Goal: Task Accomplishment & Management: Complete application form

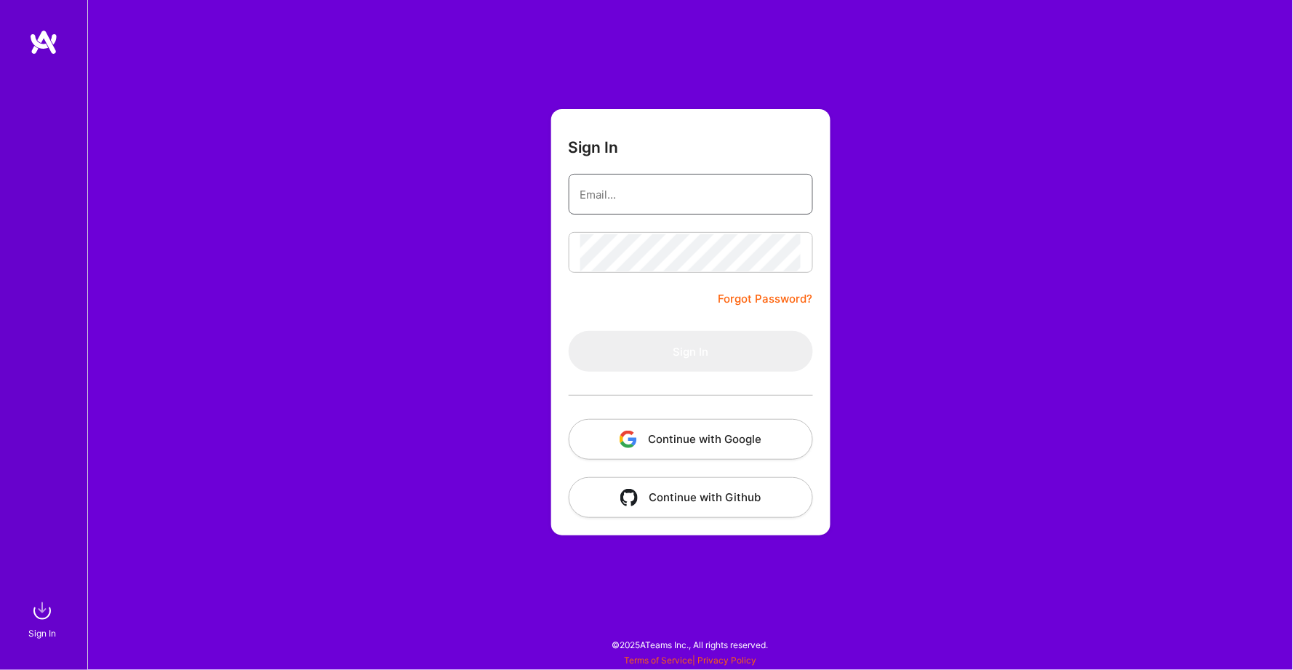
type input "[EMAIL_ADDRESS][DOMAIN_NAME]"
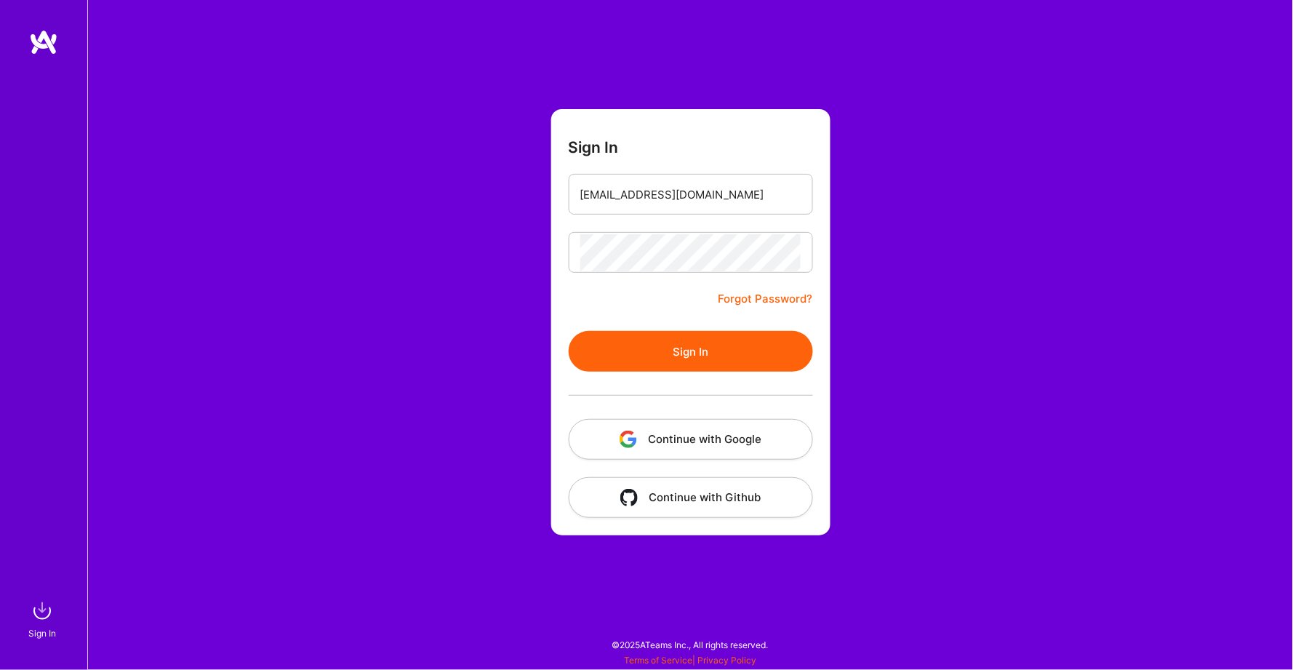
click at [652, 350] on button "Sign In" at bounding box center [691, 351] width 244 height 41
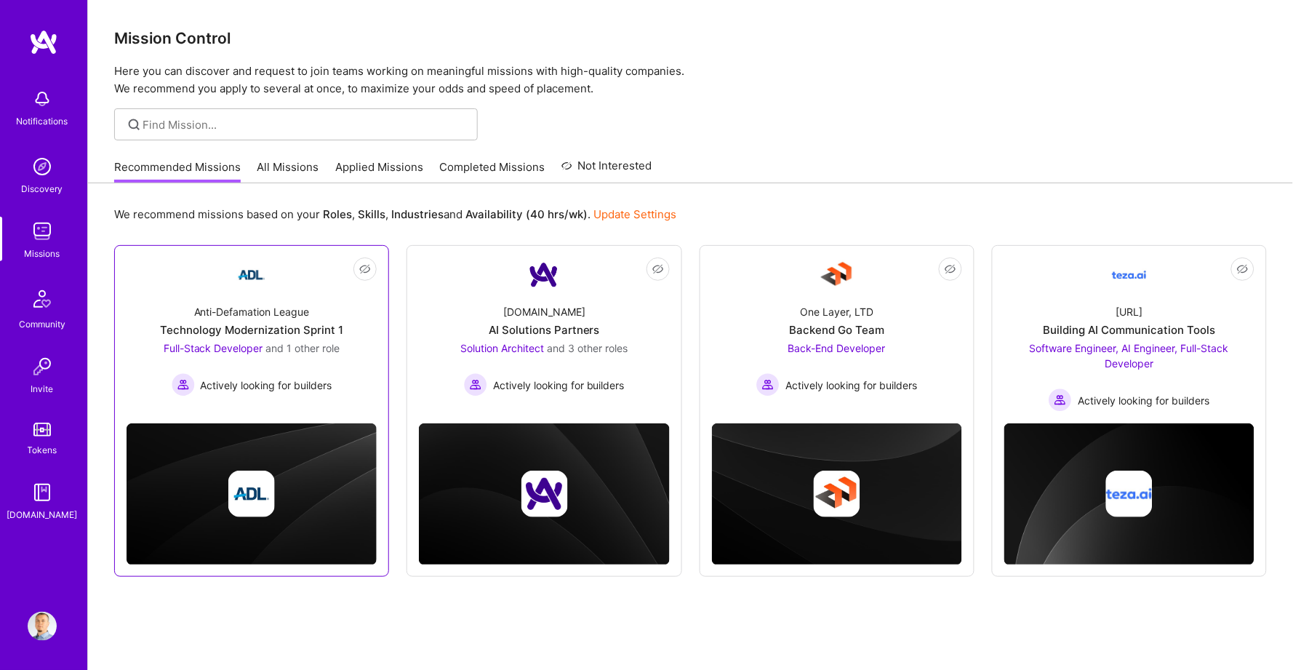
click at [303, 396] on link "Not Interested Anti-Defamation League Technology Modernization Sprint 1 Full-St…" at bounding box center [252, 331] width 250 height 148
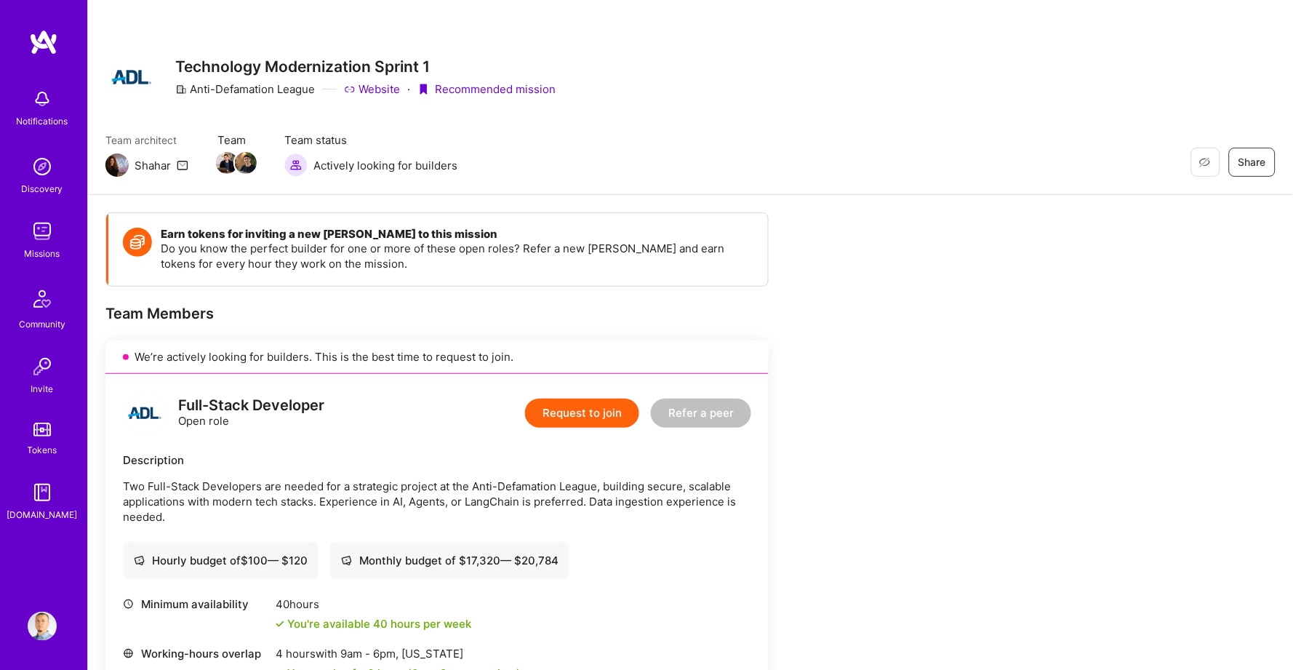
click at [47, 36] on img at bounding box center [43, 42] width 29 height 26
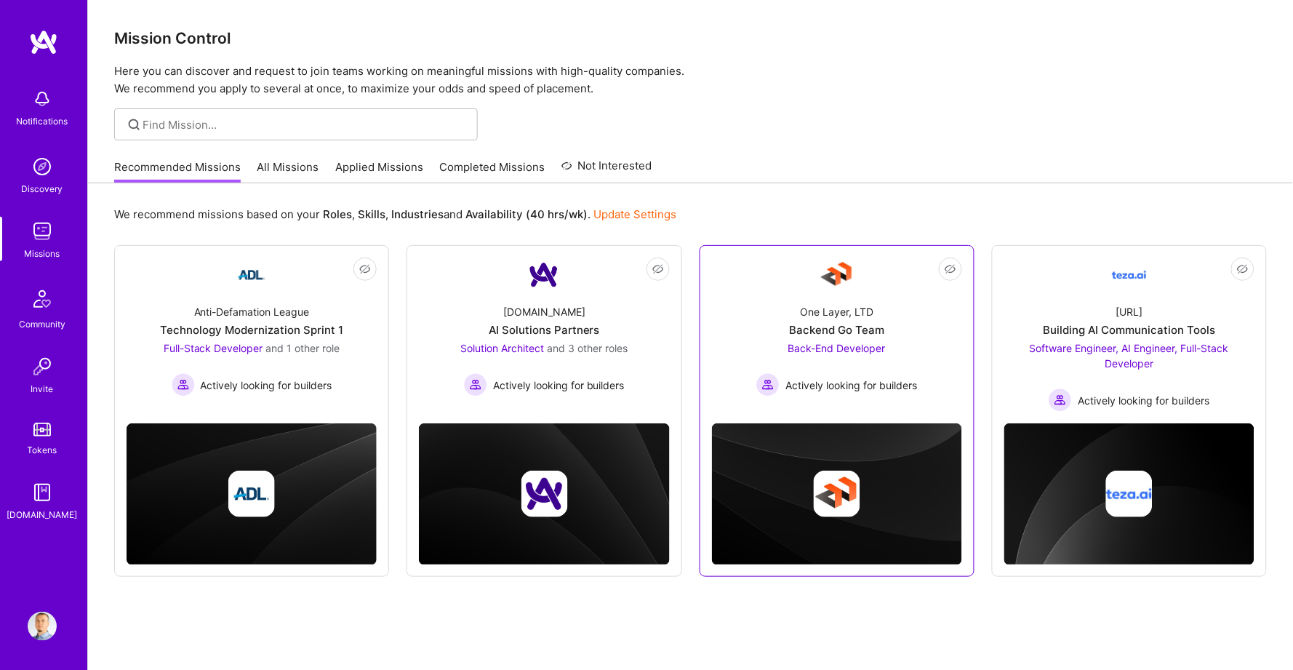
click at [764, 282] on link "Not Interested One Layer, LTD Backend Go Team Back-End Developer Actively looki…" at bounding box center [837, 331] width 250 height 148
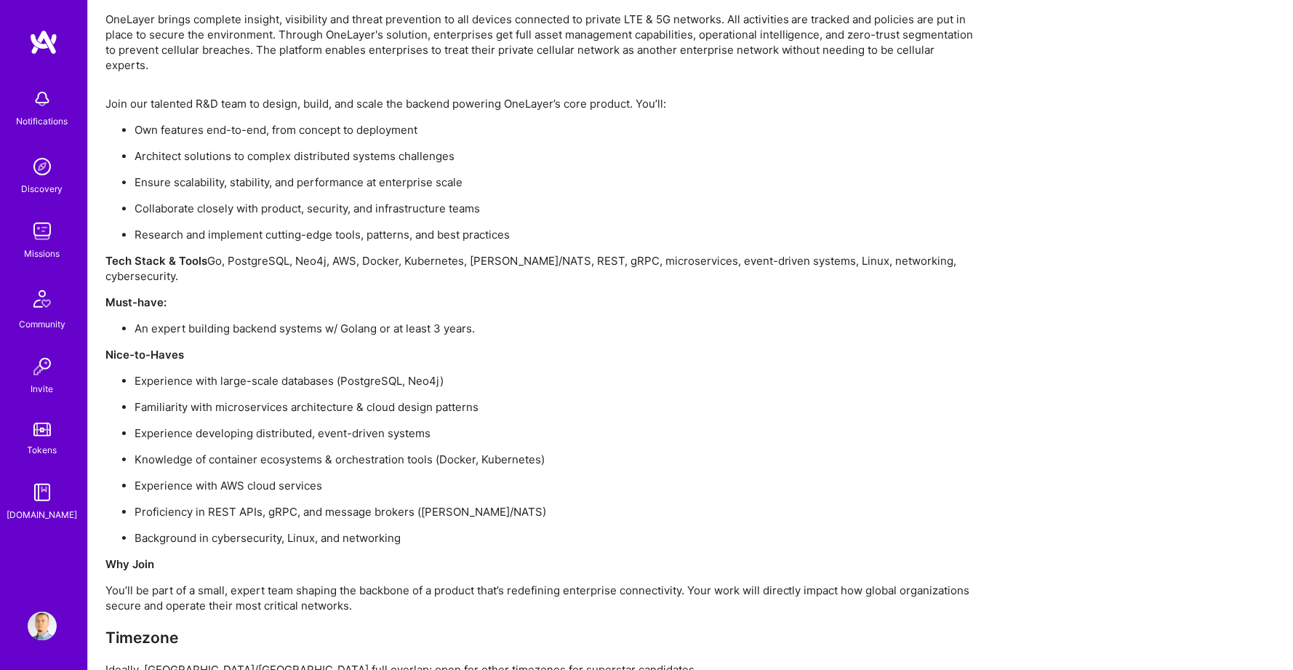
scroll to position [1092, 0]
click at [43, 41] on img at bounding box center [43, 42] width 29 height 26
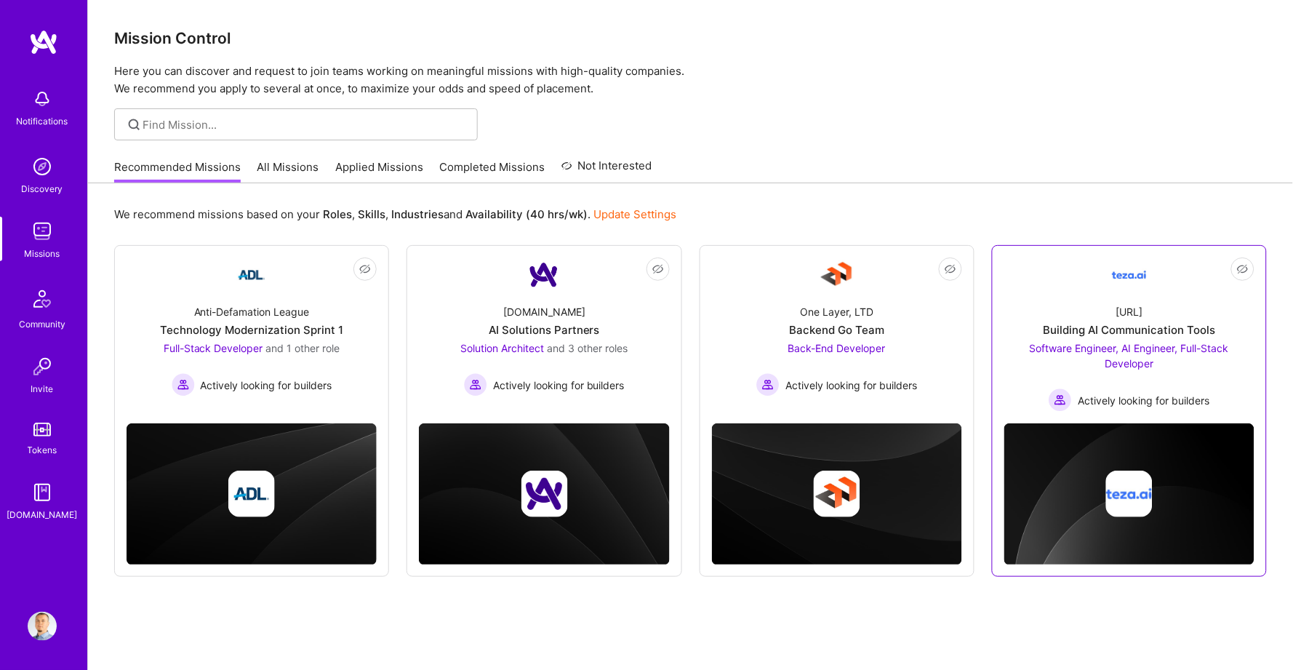
click at [1020, 273] on link "Not Interested [URL] Building AI Communication Tools Software Engineer, AI Engi…" at bounding box center [1129, 334] width 250 height 154
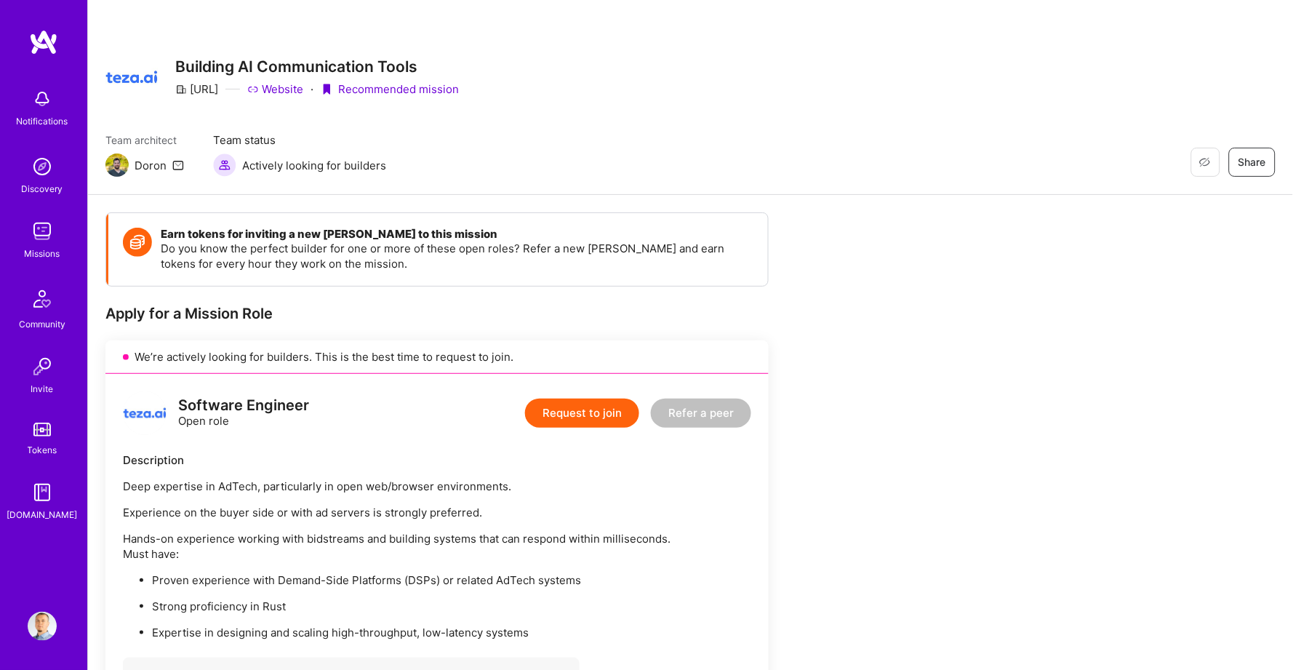
click at [51, 43] on img at bounding box center [43, 42] width 29 height 26
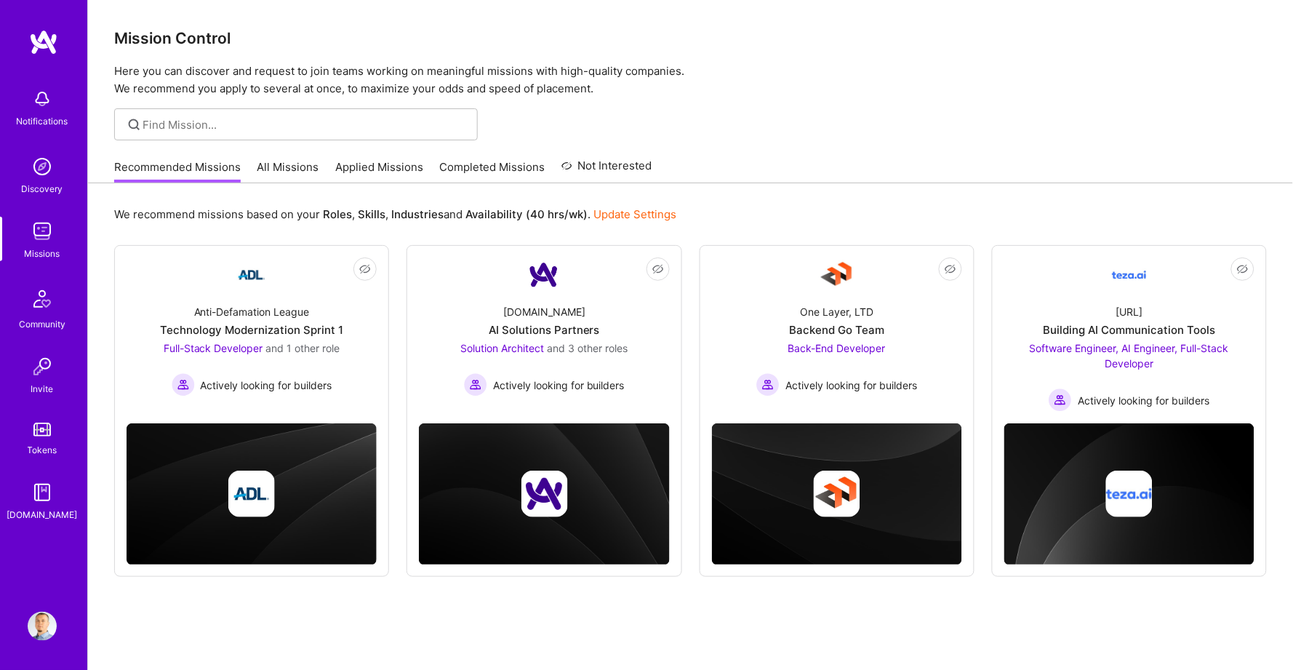
click at [317, 167] on div "Recommended Missions All Missions Applied Missions Completed Missions Not Inter…" at bounding box center [383, 166] width 538 height 31
click at [345, 166] on link "Applied Missions" at bounding box center [379, 171] width 88 height 24
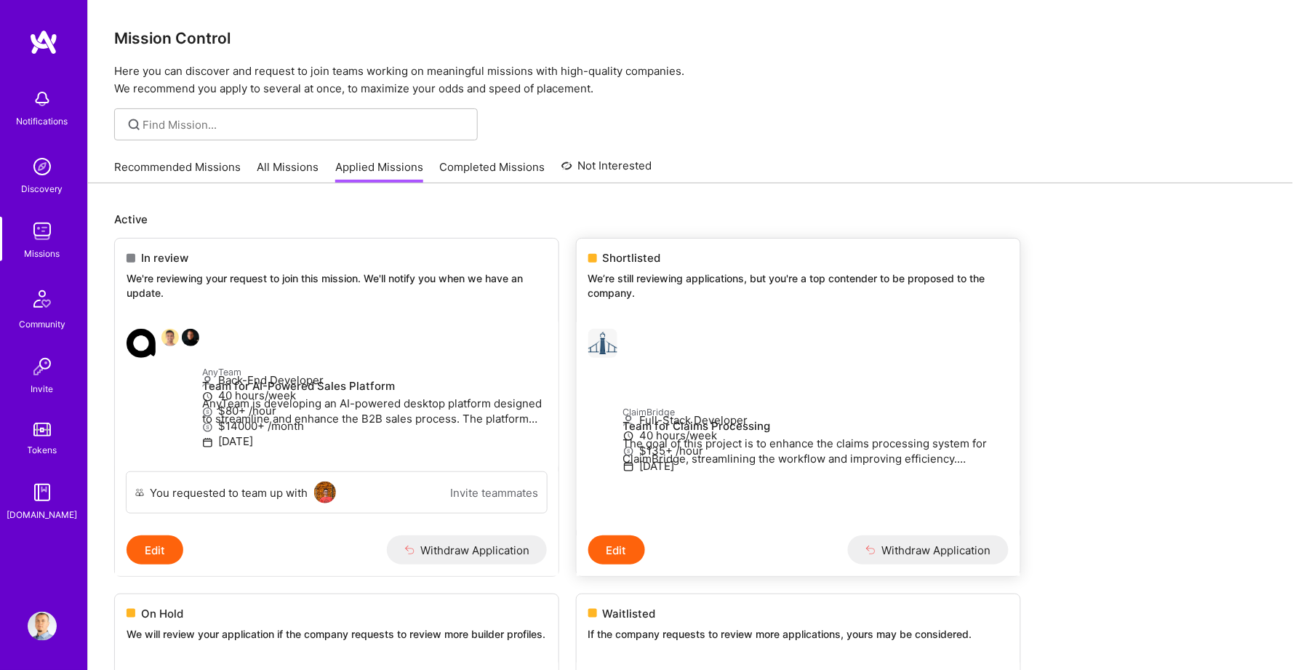
click at [623, 329] on div at bounding box center [605, 343] width 35 height 29
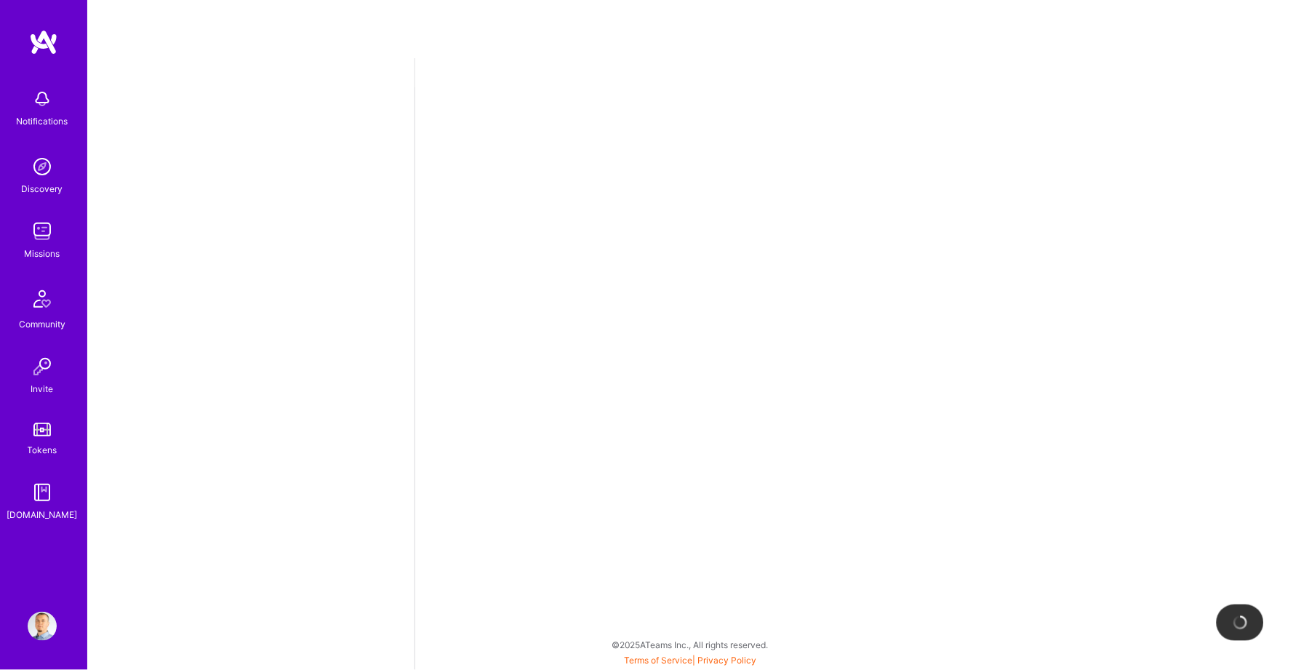
select select "BA"
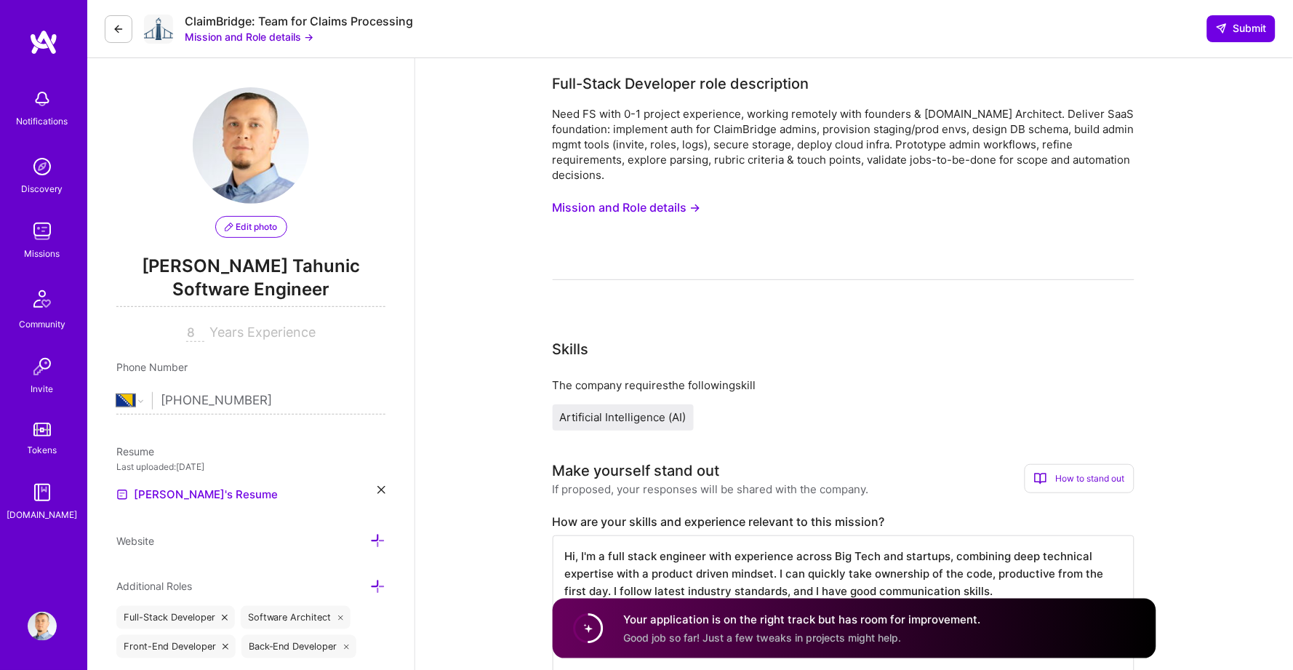
click at [111, 28] on button at bounding box center [119, 29] width 28 height 28
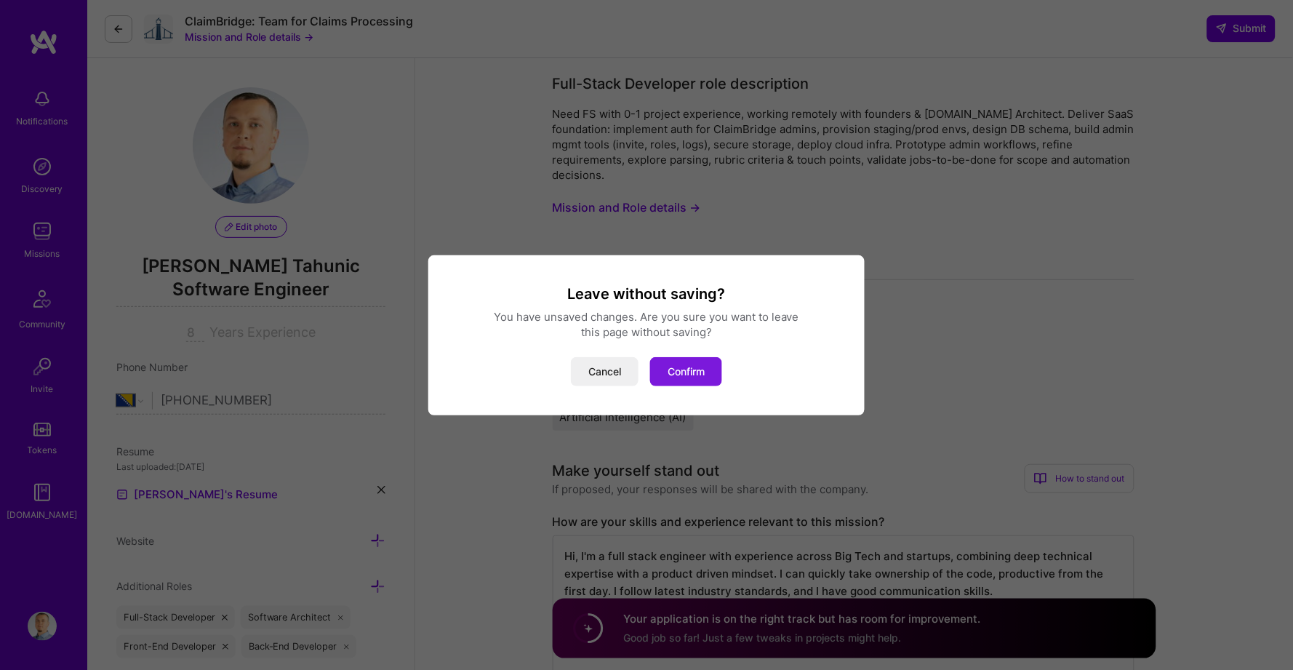
click at [699, 367] on button "Confirm" at bounding box center [686, 371] width 72 height 29
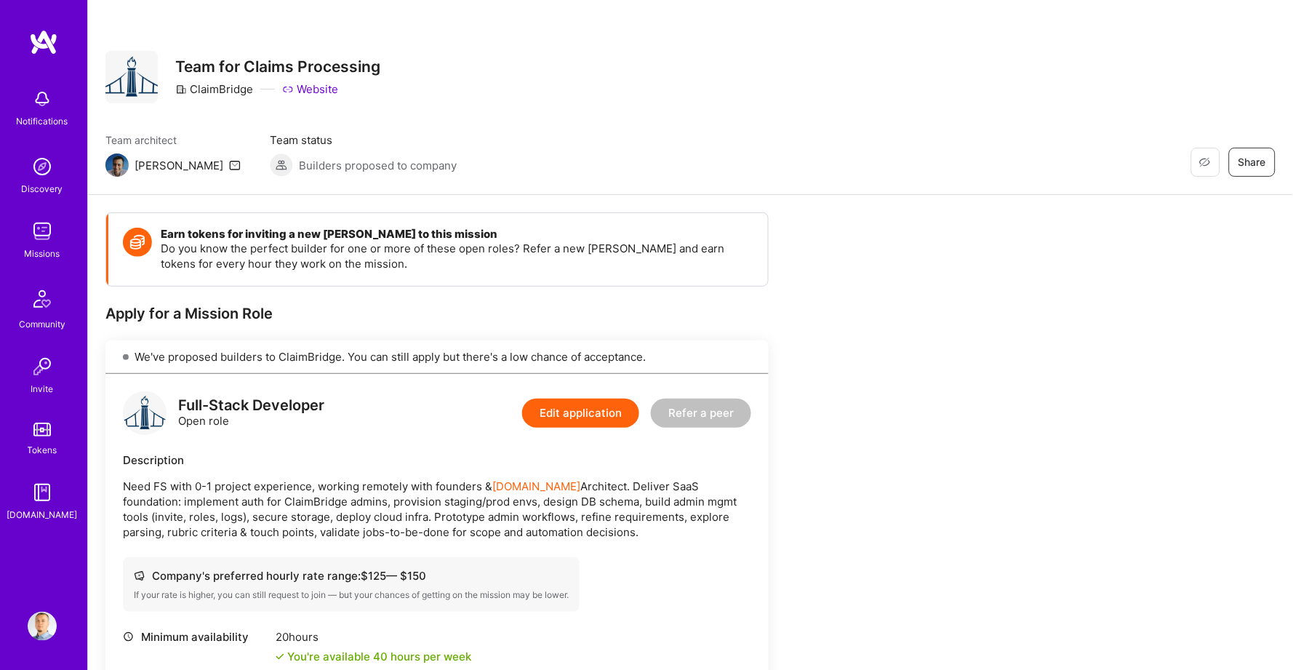
click at [311, 351] on div "We've proposed builders to ClaimBridge. You can still apply but there's a low c…" at bounding box center [436, 356] width 663 height 33
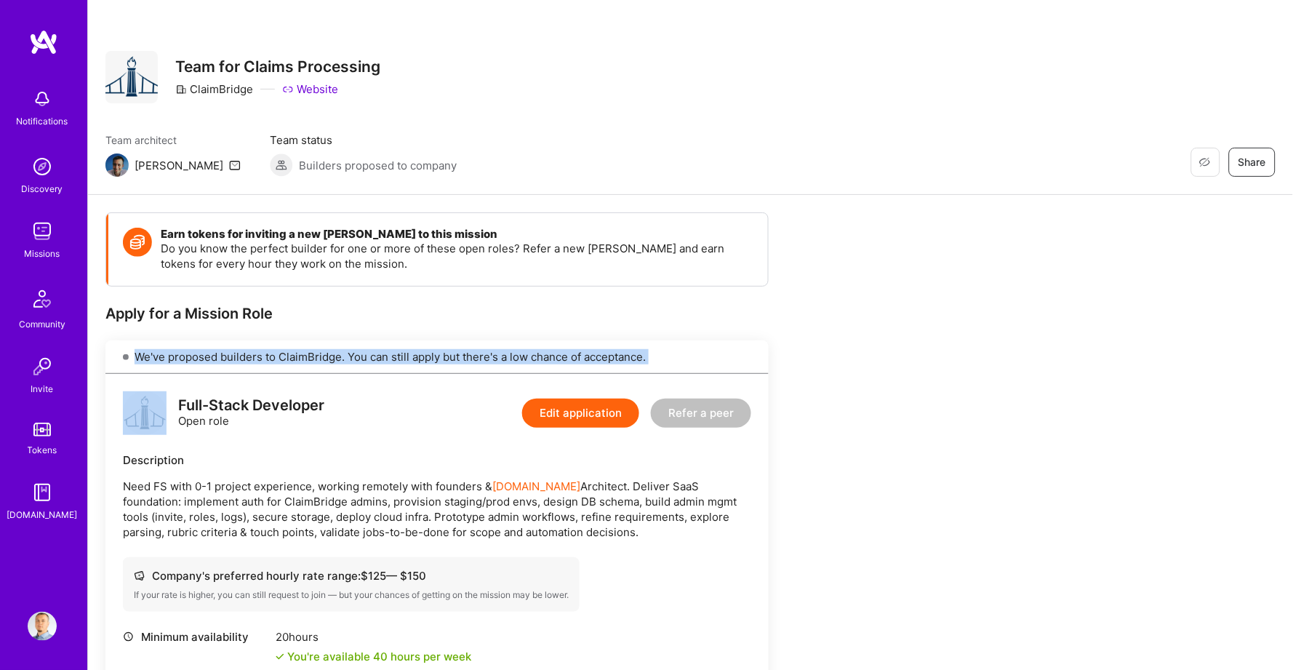
click at [311, 351] on div "We've proposed builders to ClaimBridge. You can still apply but there's a low c…" at bounding box center [436, 356] width 663 height 33
click at [327, 351] on div "We've proposed builders to ClaimBridge. You can still apply but there's a low c…" at bounding box center [436, 356] width 663 height 33
drag, startPoint x: 273, startPoint y: 353, endPoint x: 500, endPoint y: 353, distance: 227.7
click at [500, 353] on div "We've proposed builders to ClaimBridge. You can still apply but there's a low c…" at bounding box center [436, 356] width 663 height 33
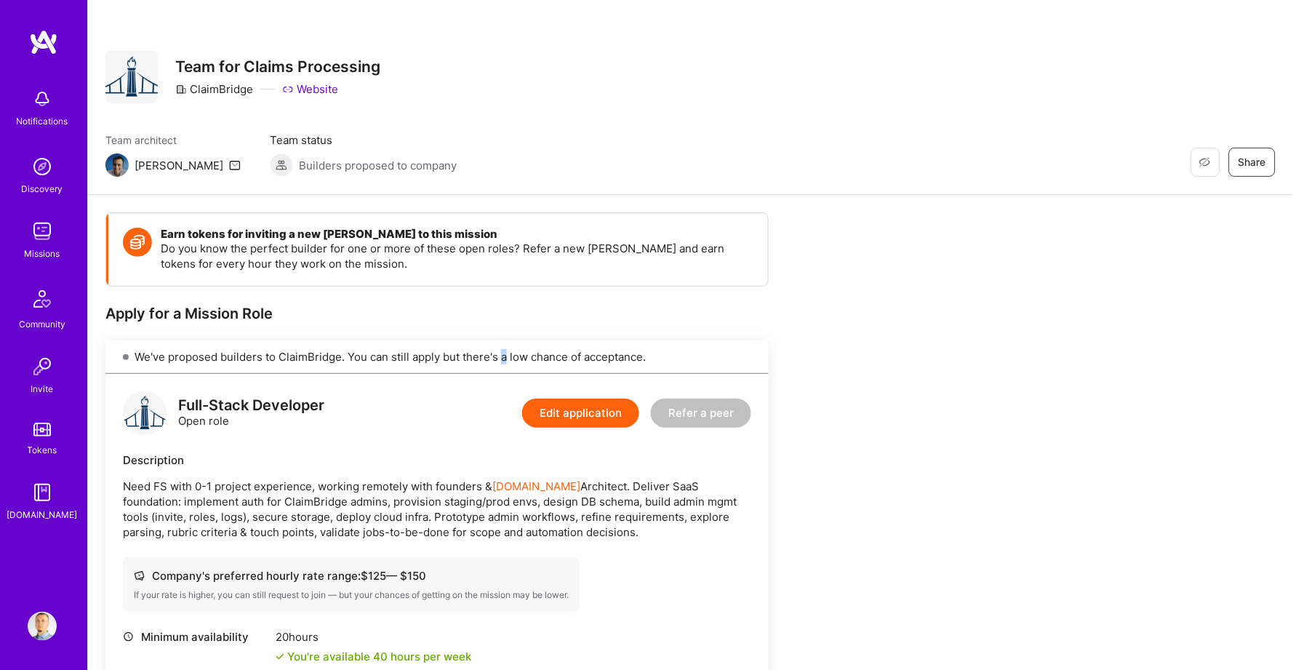
click at [500, 353] on div "We've proposed builders to ClaimBridge. You can still apply but there's a low c…" at bounding box center [436, 356] width 663 height 33
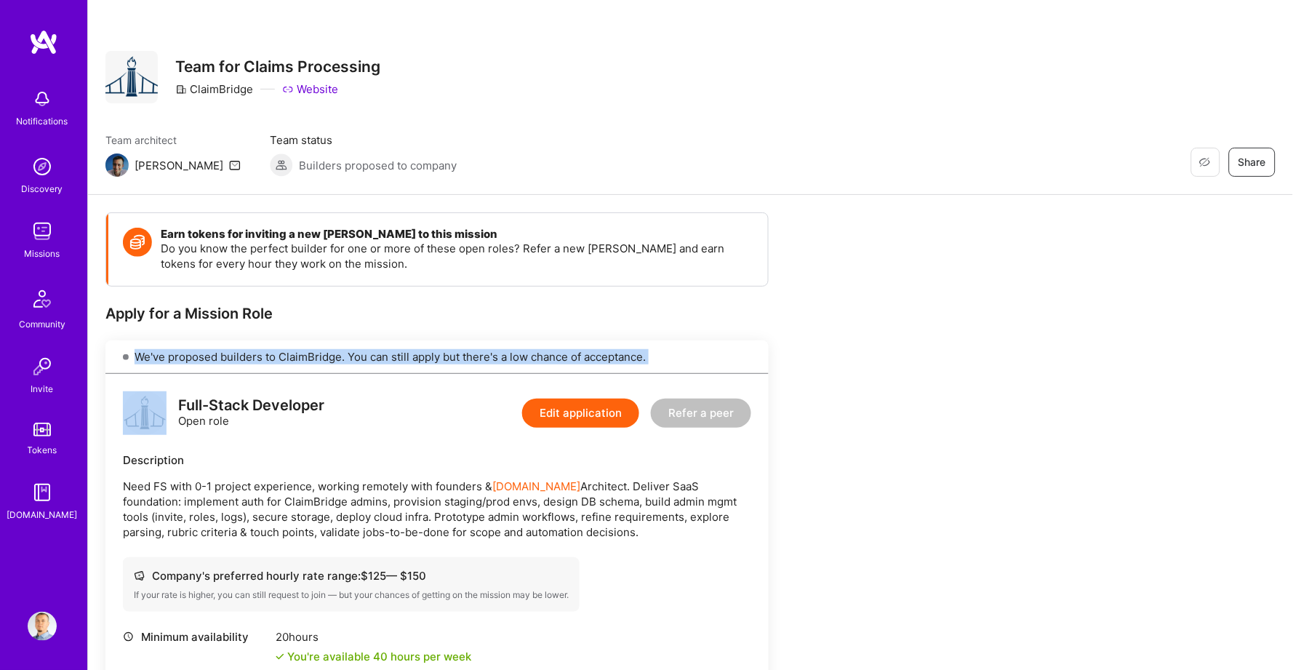
click at [500, 353] on div "We've proposed builders to ClaimBridge. You can still apply but there's a low c…" at bounding box center [436, 356] width 663 height 33
click at [469, 353] on div "We've proposed builders to ClaimBridge. You can still apply but there's a low c…" at bounding box center [436, 356] width 663 height 33
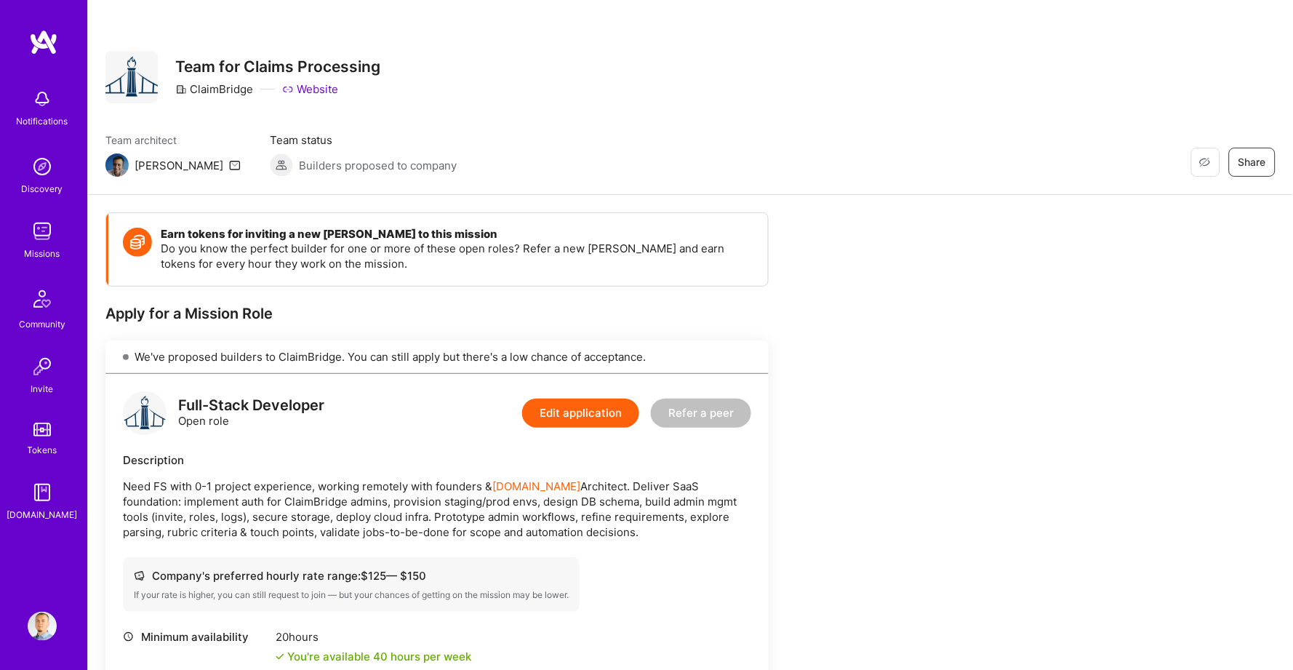
click at [41, 41] on img at bounding box center [43, 42] width 29 height 26
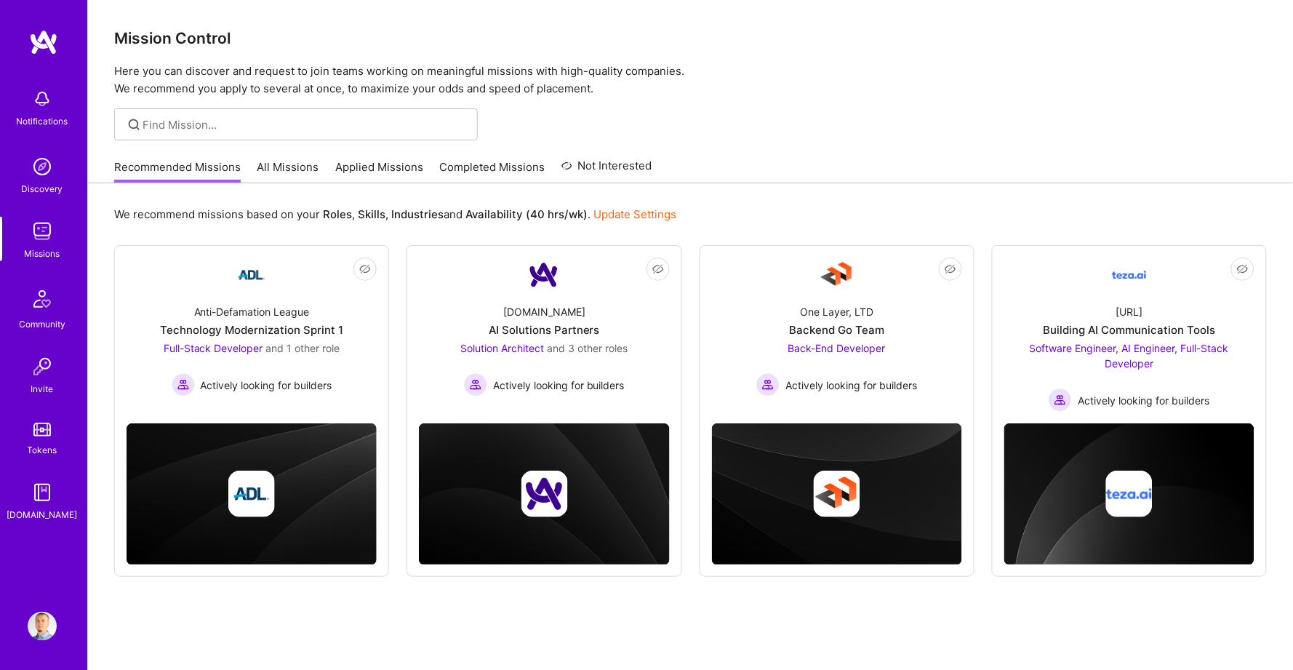
click at [380, 167] on link "Applied Missions" at bounding box center [379, 171] width 88 height 24
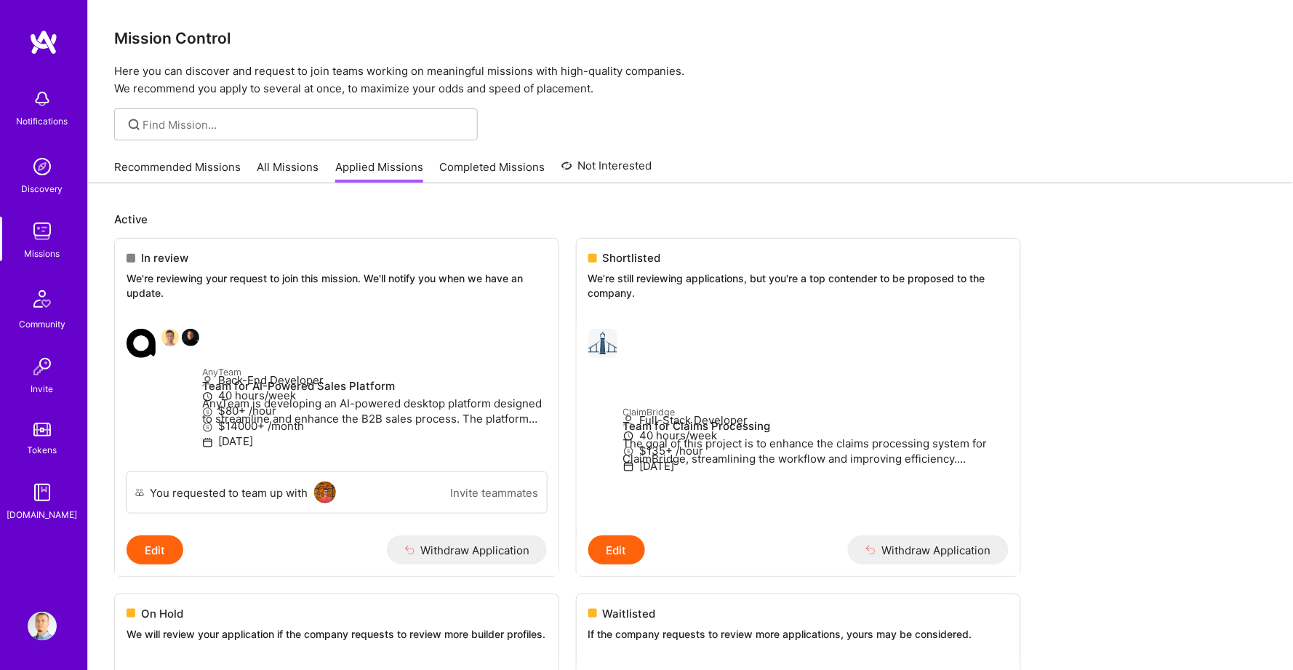
click at [288, 281] on p "We're reviewing your request to join this mission. We'll notify you when we hav…" at bounding box center [337, 285] width 420 height 28
click at [300, 324] on link "AnyTeam Team for AI-Powered Sales Platform AnyTeam is developing an AI-powered …" at bounding box center [337, 394] width 444 height 154
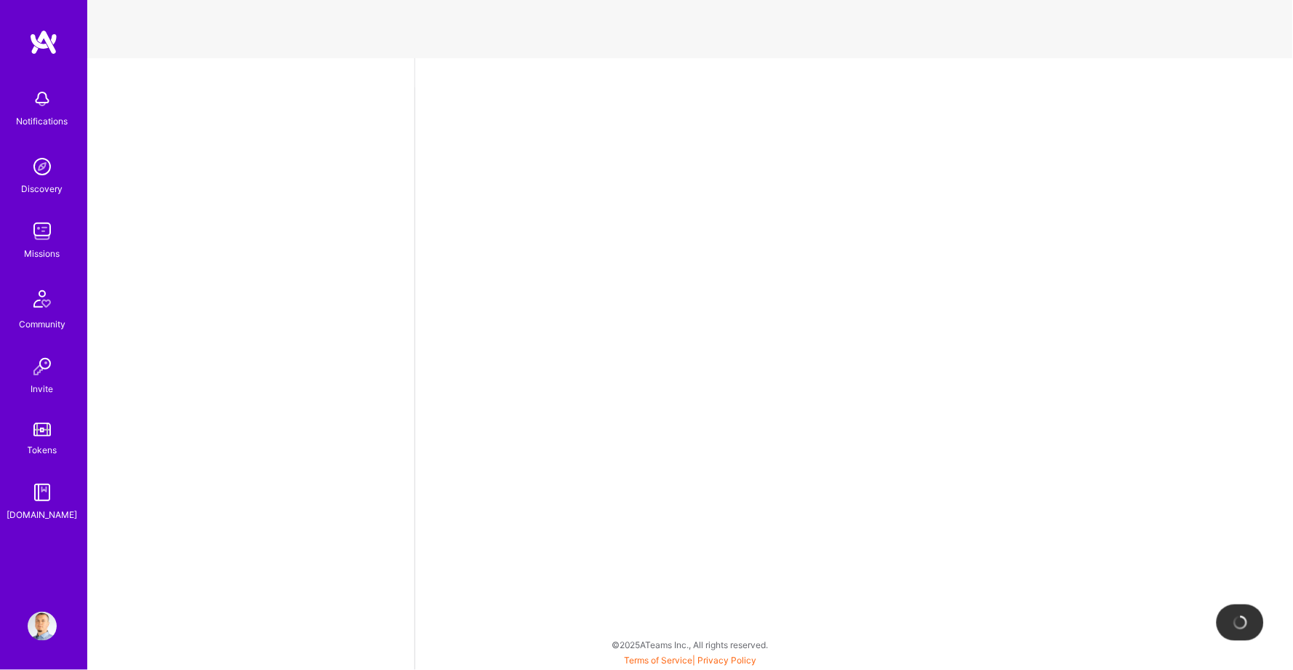
select select "BA"
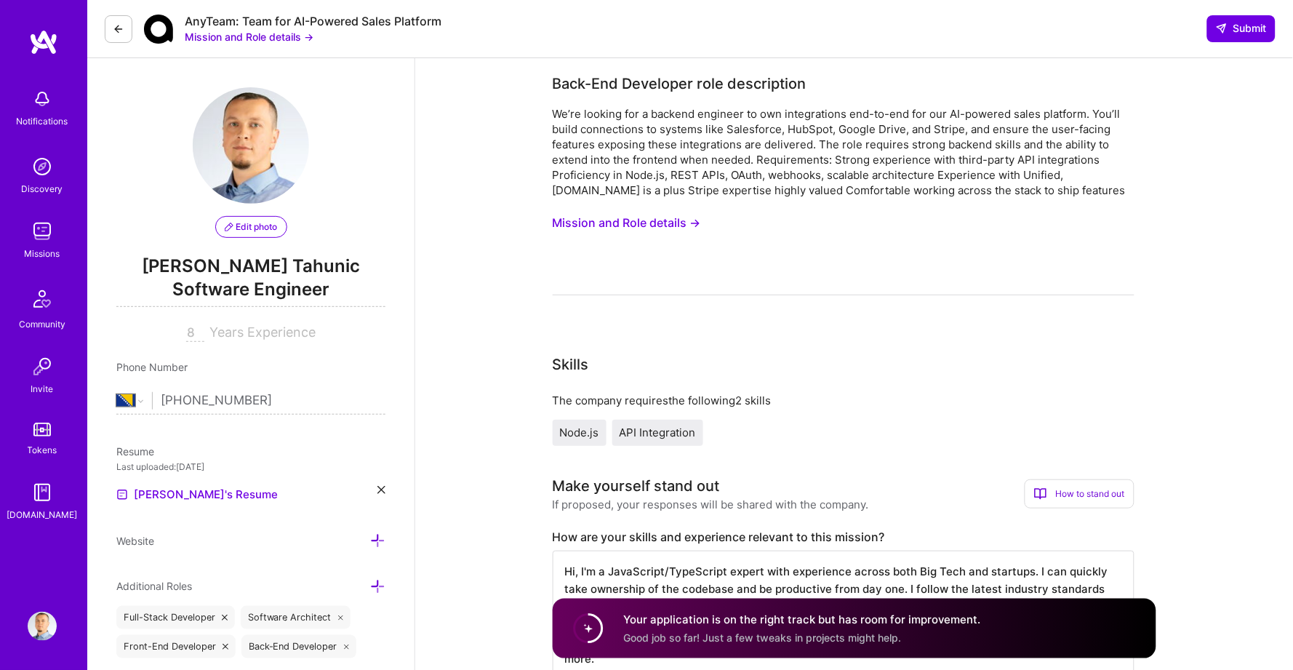
click at [113, 25] on icon at bounding box center [119, 29] width 12 height 12
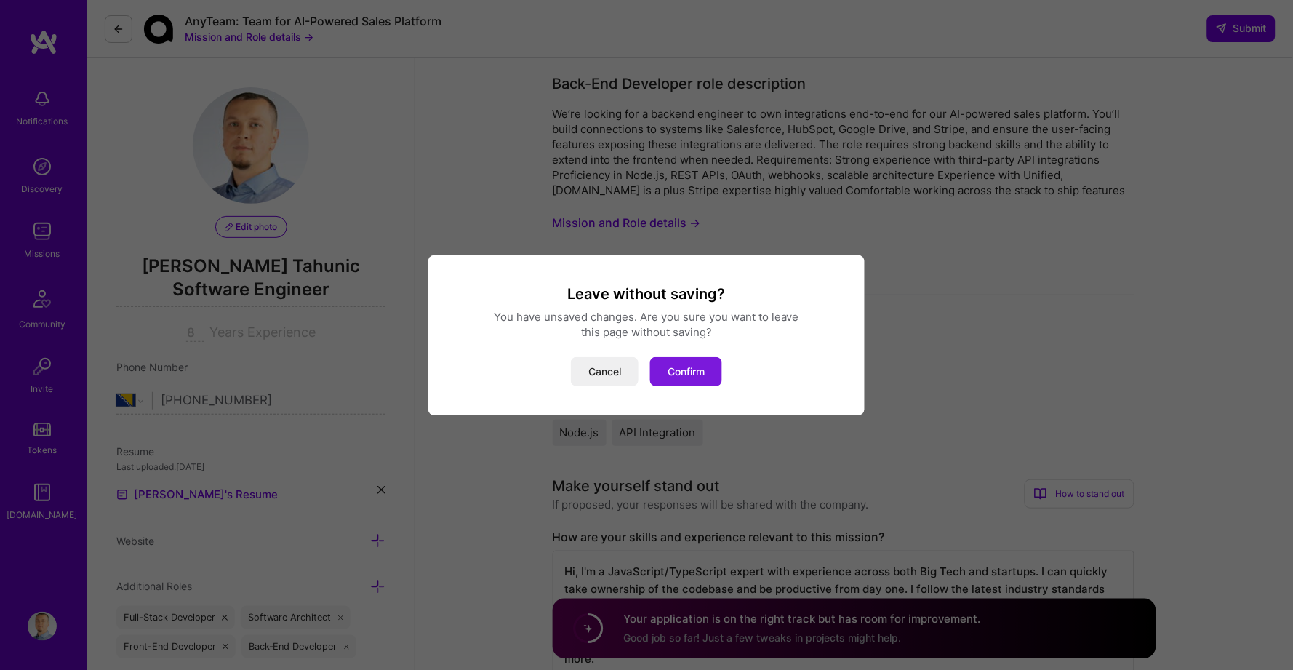
click at [691, 362] on button "Confirm" at bounding box center [686, 371] width 72 height 29
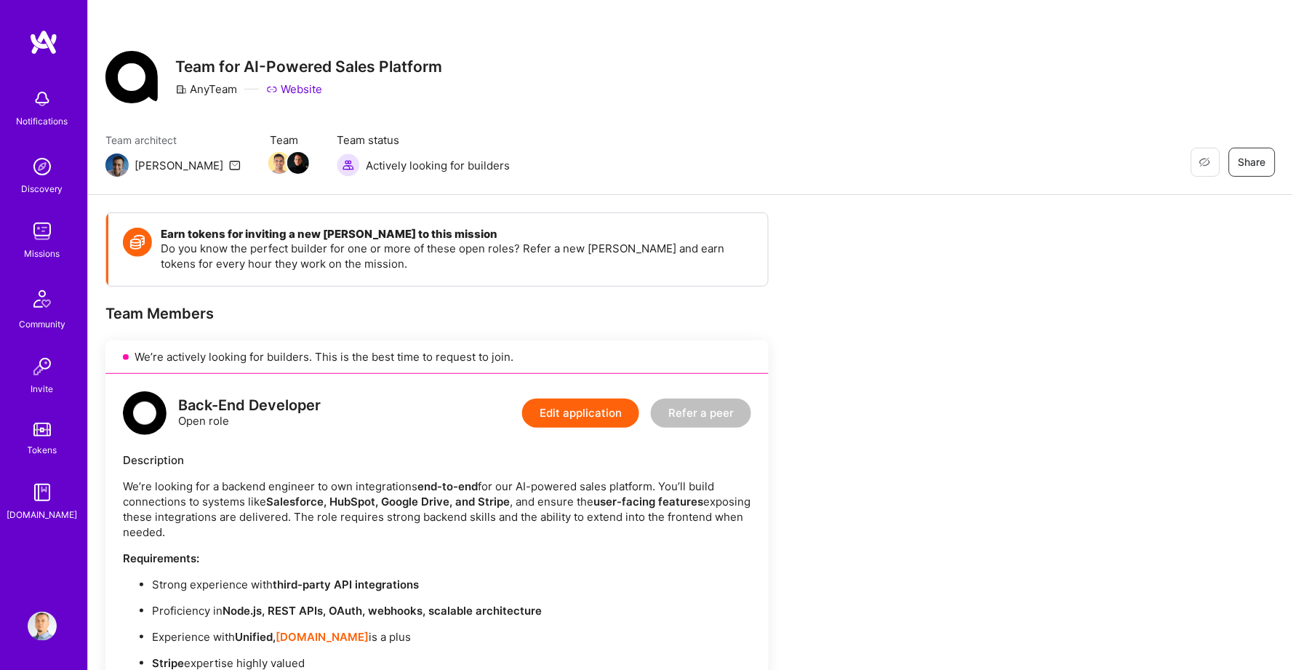
click at [46, 40] on img at bounding box center [43, 42] width 29 height 26
